Goal: Transaction & Acquisition: Purchase product/service

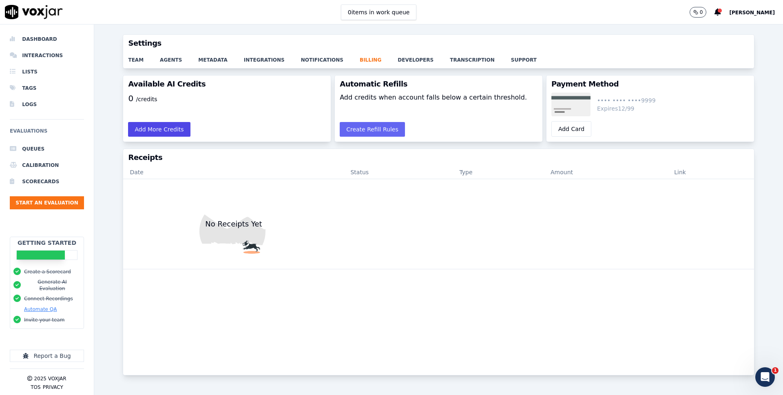
click at [143, 128] on button "Add More Credits" at bounding box center [159, 129] width 62 height 15
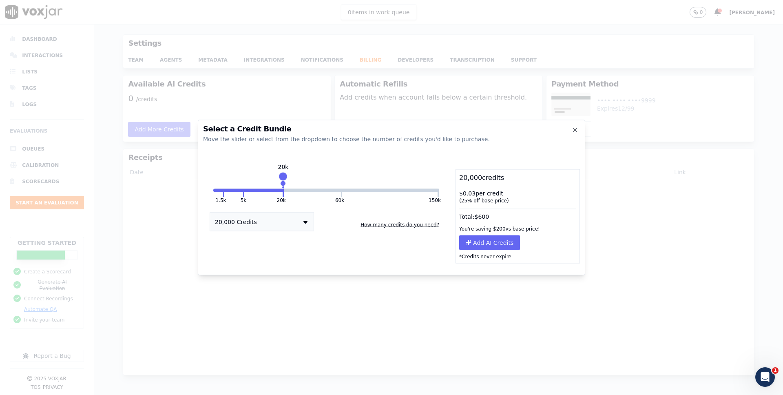
click at [249, 220] on button "20,000 Credits" at bounding box center [262, 222] width 104 height 19
click at [253, 249] on div "5,000 Credits" at bounding box center [262, 248] width 104 height 11
click at [262, 224] on button "5,000 Credits" at bounding box center [262, 222] width 104 height 19
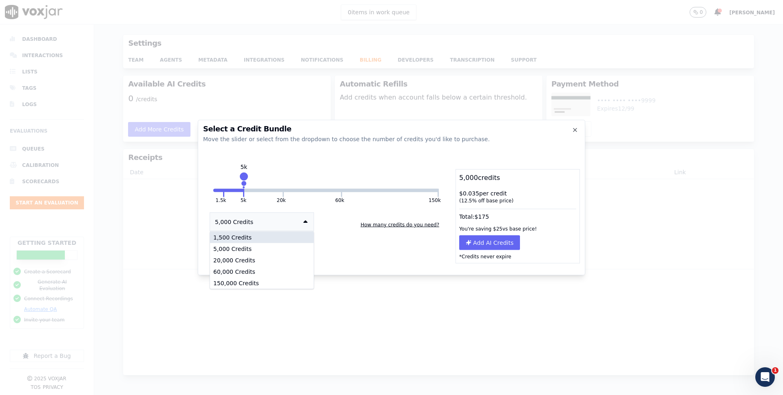
click at [261, 237] on div "1,500 Credits" at bounding box center [262, 237] width 104 height 11
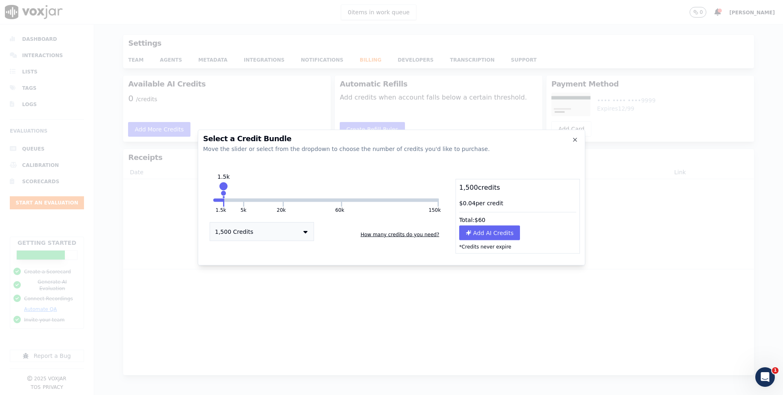
click at [261, 233] on button "1,500 Credits" at bounding box center [262, 231] width 104 height 19
click at [261, 271] on div "20,000 Credits" at bounding box center [262, 269] width 104 height 11
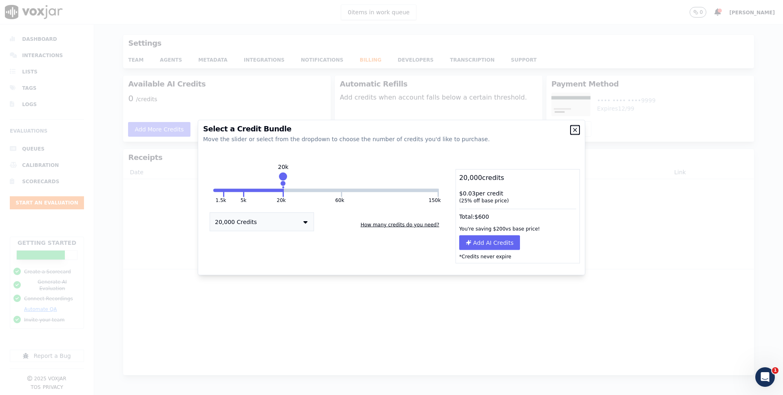
click at [576, 133] on icon "button" at bounding box center [575, 130] width 7 height 7
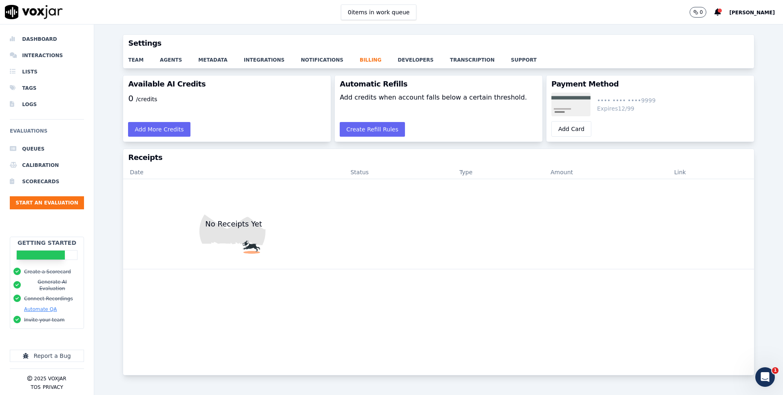
click at [707, 13] on button "0" at bounding box center [702, 12] width 25 height 11
click at [715, 13] on icon at bounding box center [718, 12] width 7 height 7
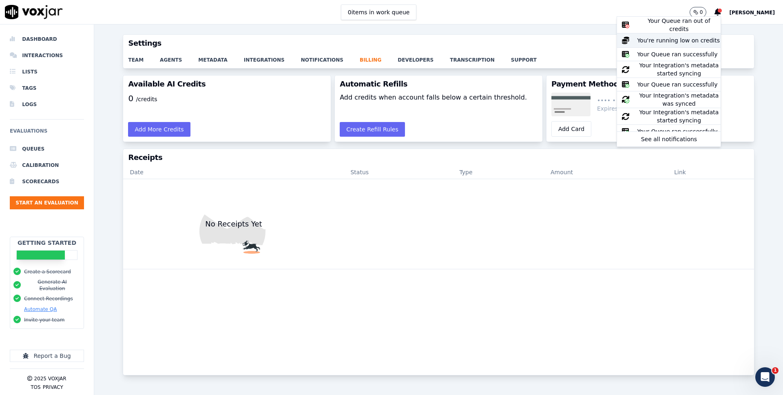
click at [668, 33] on button "You're running low on credits" at bounding box center [669, 40] width 104 height 14
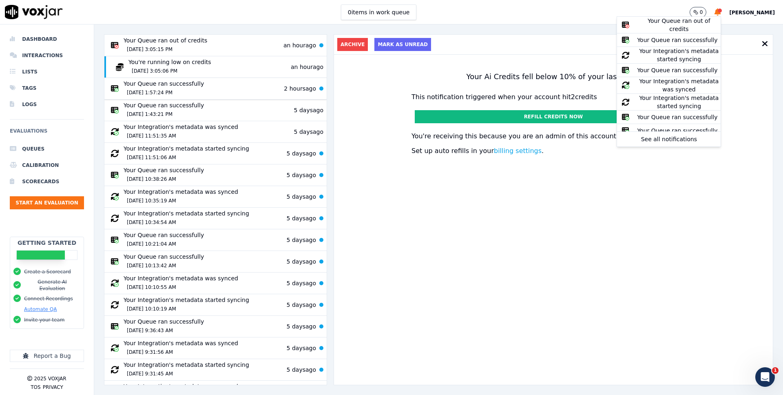
click at [223, 88] on div "Your Queue ran successfully [DATE] 1:57:24 PM 2 hours ago" at bounding box center [212, 89] width 209 height 18
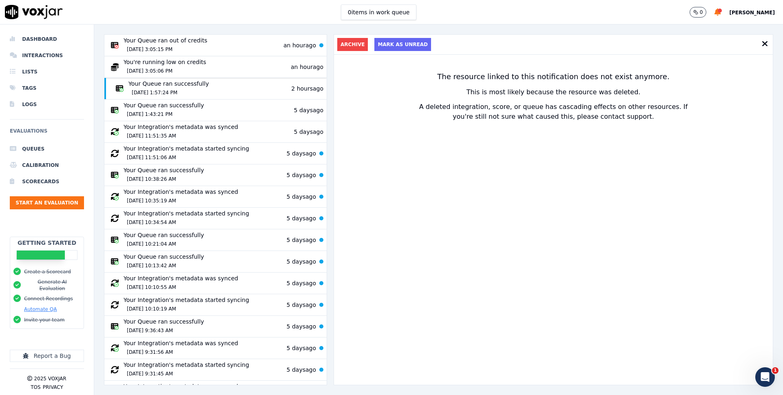
click at [220, 69] on div "You're running low on credits [DATE] 3:05:06 PM an hour ago" at bounding box center [216, 67] width 216 height 18
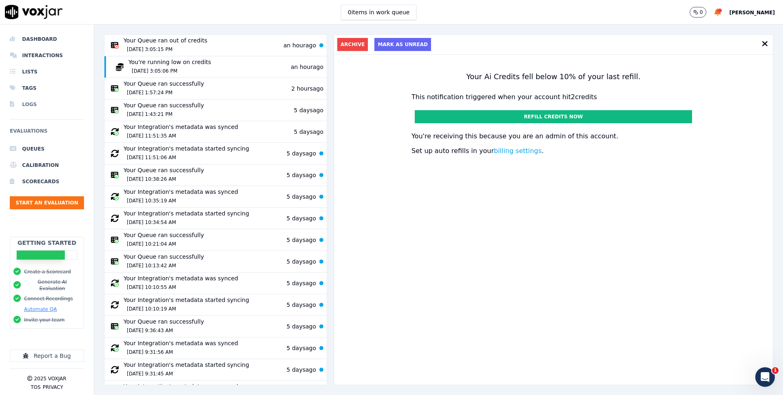
click at [33, 99] on li "Logs" at bounding box center [47, 104] width 74 height 16
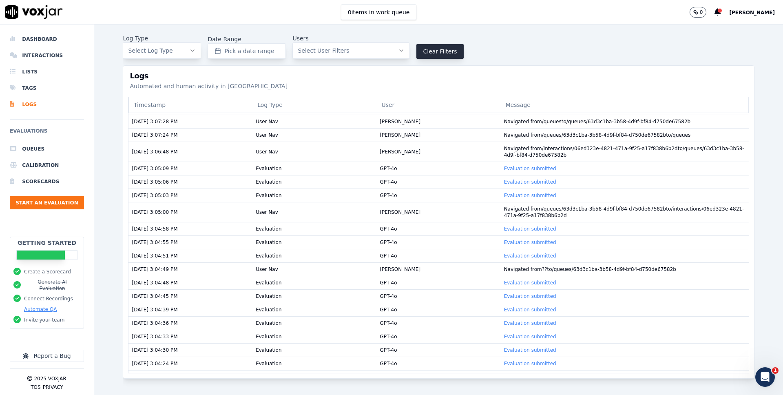
scroll to position [207, 0]
click at [215, 192] on td "[DATE] 3:05:03 PM" at bounding box center [191, 194] width 124 height 13
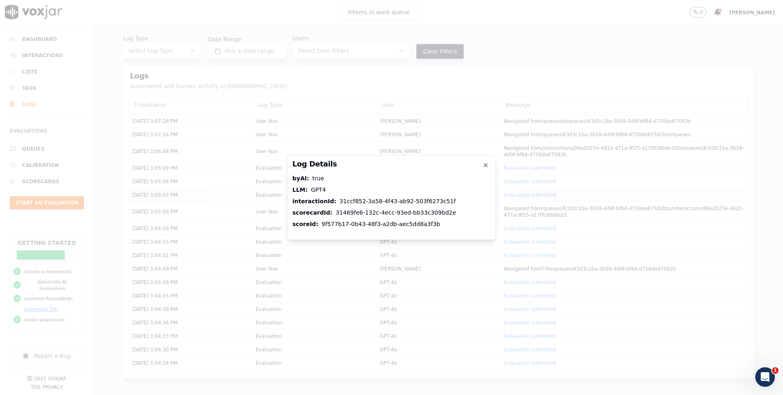
click at [215, 192] on div at bounding box center [391, 197] width 783 height 395
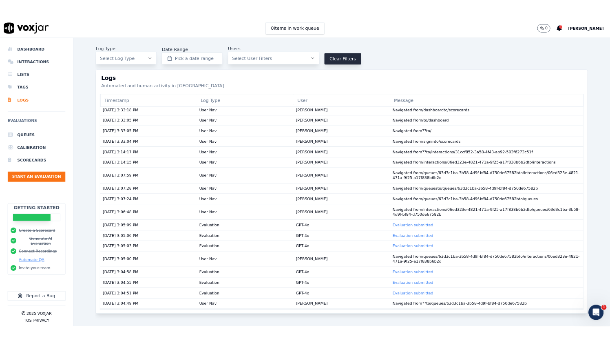
scroll to position [0, 0]
